Goal: Task Accomplishment & Management: Complete application form

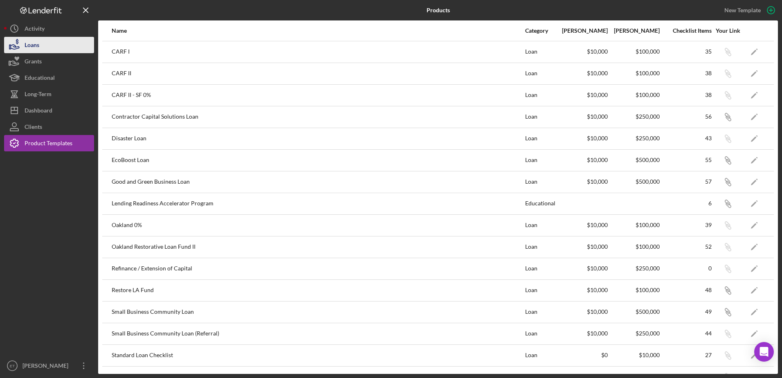
click at [58, 42] on button "Loans" at bounding box center [49, 45] width 90 height 16
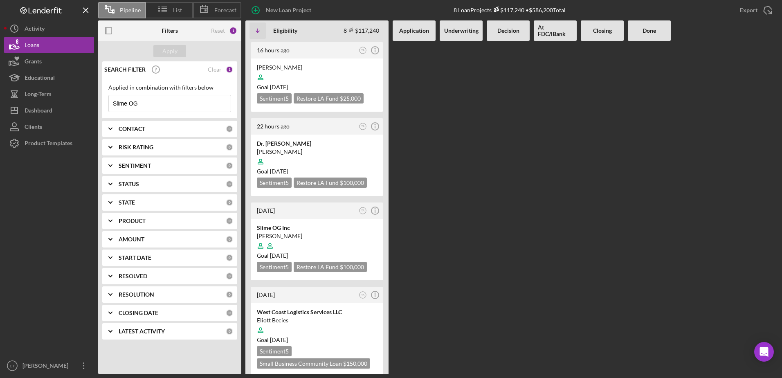
click at [152, 102] on input "Slime OG" at bounding box center [170, 103] width 122 height 16
click at [214, 70] on div "Clear" at bounding box center [215, 69] width 14 height 7
click at [139, 215] on div "PRODUCT 0" at bounding box center [176, 221] width 115 height 16
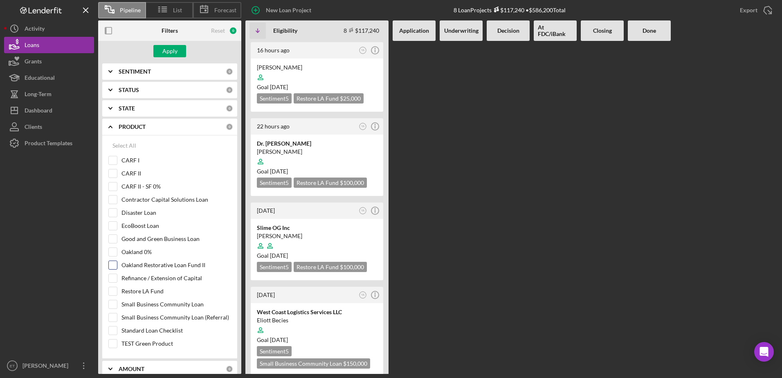
scroll to position [114, 0]
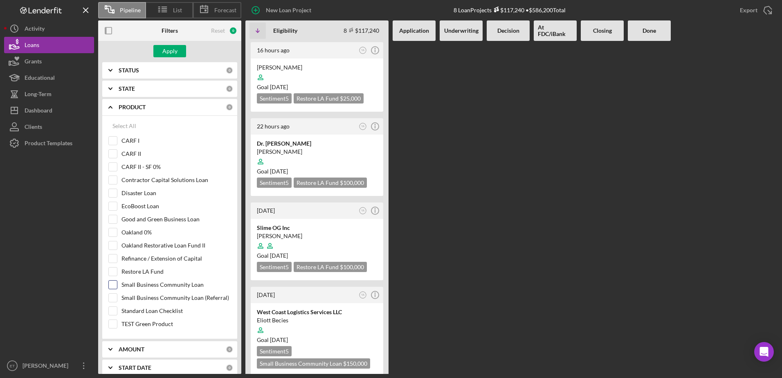
click at [144, 283] on label "Small Business Community Loan" at bounding box center [176, 285] width 110 height 8
click at [117, 283] on input "Small Business Community Loan" at bounding box center [113, 285] width 8 height 8
checkbox input "true"
click at [166, 47] on div "Apply" at bounding box center [169, 51] width 15 height 12
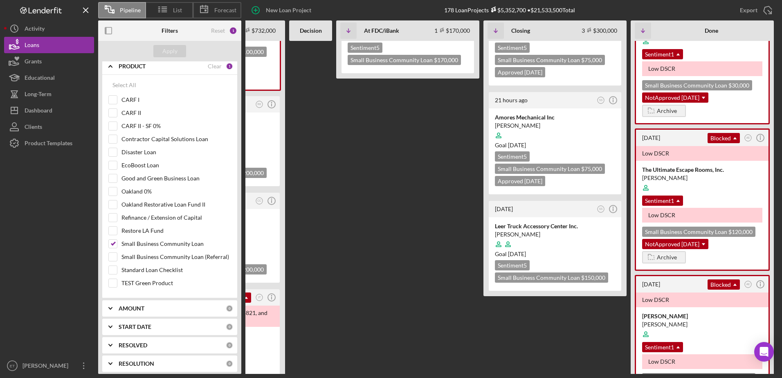
scroll to position [0, 0]
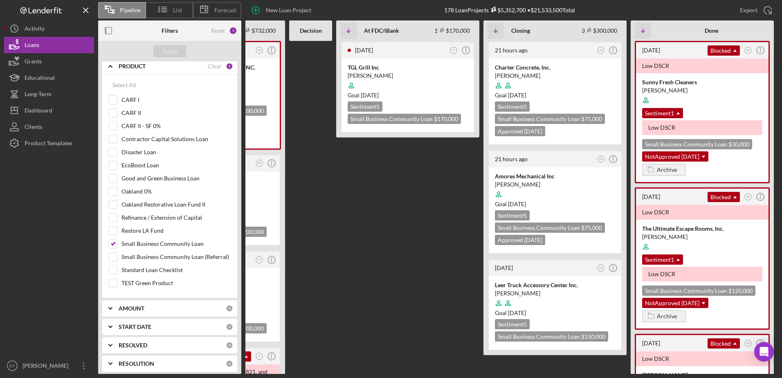
click at [409, 228] on FDC\/iBank "[DATE] JT Icon/Info TGL Grill Inc [PERSON_NAME] Goal [DATE] Sentiment 5 Small B…" at bounding box center [407, 207] width 143 height 333
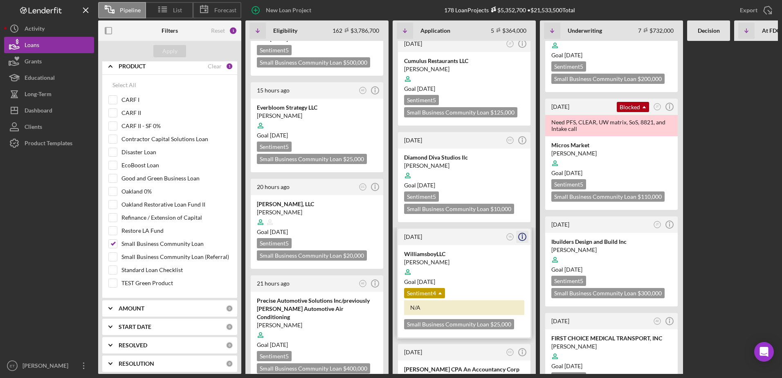
scroll to position [368, 0]
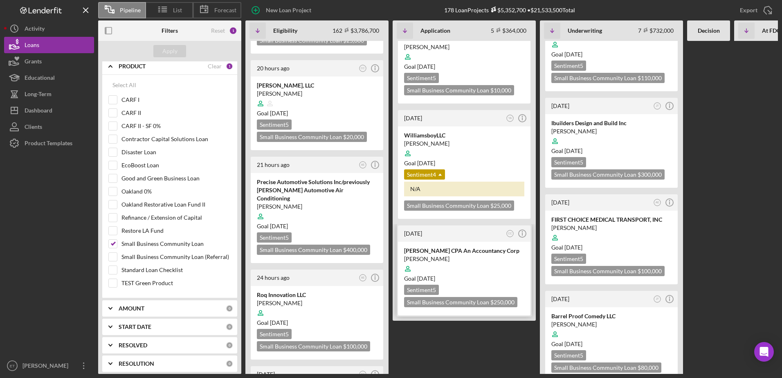
click at [480, 264] on div at bounding box center [464, 269] width 120 height 16
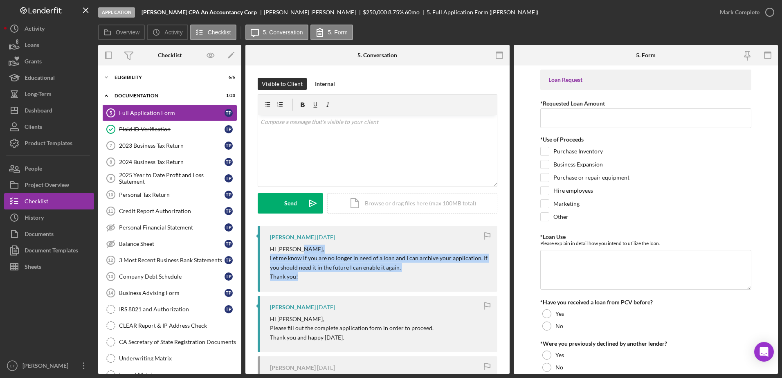
drag, startPoint x: 299, startPoint y: 249, endPoint x: 382, endPoint y: 283, distance: 89.9
click at [382, 283] on div "[PERSON_NAME] [DATE] Hi [PERSON_NAME], Let me know if you are no longer in need…" at bounding box center [378, 259] width 240 height 66
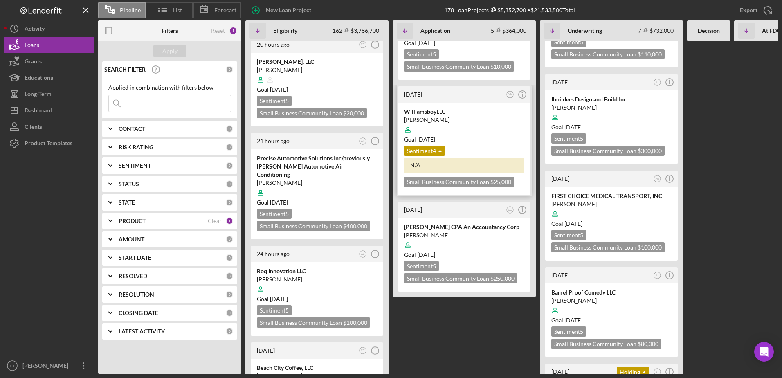
scroll to position [327, 0]
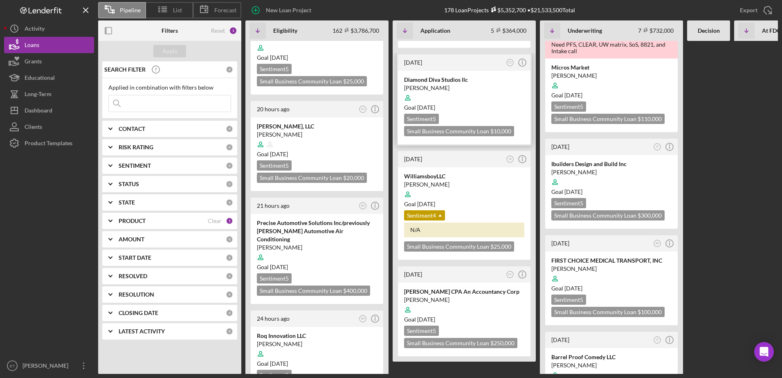
click at [456, 108] on div "Goal [DATE]" at bounding box center [464, 107] width 120 height 8
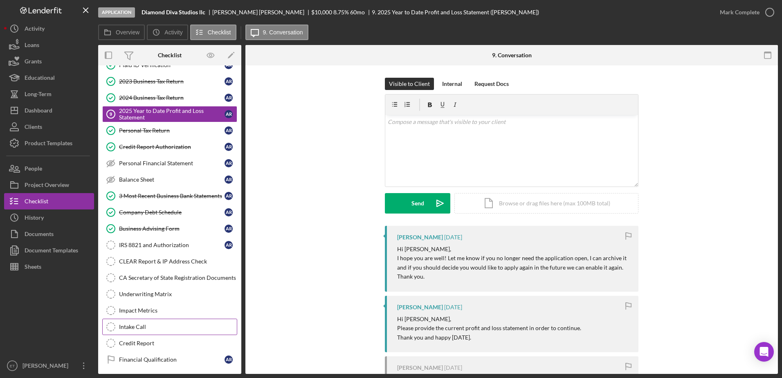
scroll to position [21, 0]
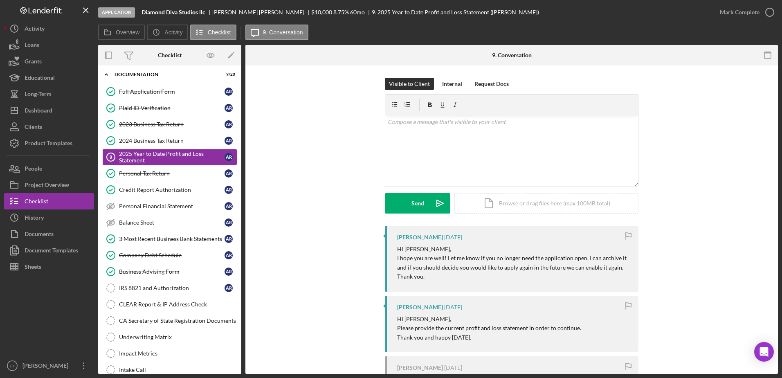
click at [463, 265] on p "I hope you are well! Let me know if you no longer need the application open, I …" at bounding box center [513, 263] width 233 height 18
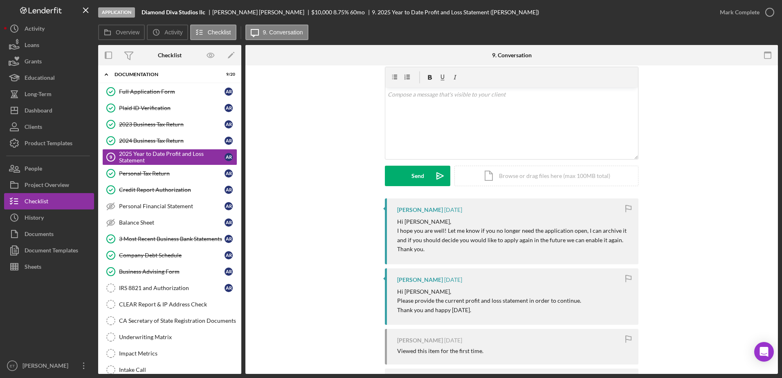
scroll to position [94, 0]
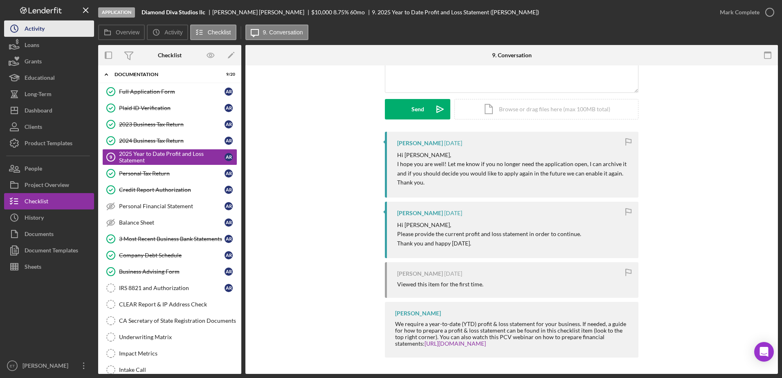
click at [45, 26] on button "Icon/History Activity" at bounding box center [49, 28] width 90 height 16
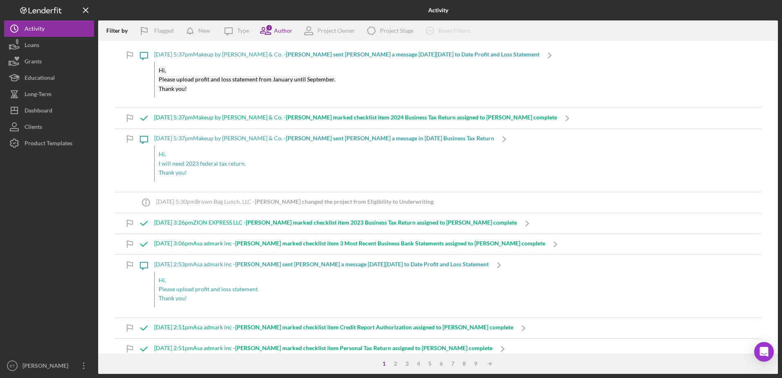
click at [2, 38] on div "Activity Filter by Flagged New Icon/Message Type 1 Author Project Owner Icon/Pr…" at bounding box center [391, 189] width 782 height 378
click at [22, 45] on icon "button" at bounding box center [14, 45] width 20 height 20
